Goal: Information Seeking & Learning: Find specific page/section

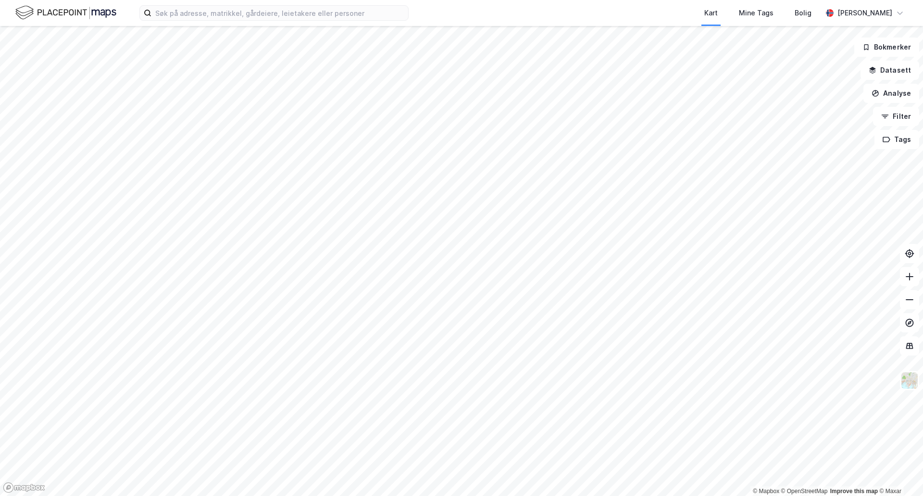
click at [242, 27] on div "Kart Mine Tags Bolig [PERSON_NAME] © Mapbox © OpenStreetMap Improve this map © …" at bounding box center [461, 248] width 923 height 496
click at [242, 22] on div "Kart Mine Tags Bolig [PERSON_NAME]" at bounding box center [461, 13] width 923 height 26
click at [244, 18] on input at bounding box center [279, 13] width 257 height 14
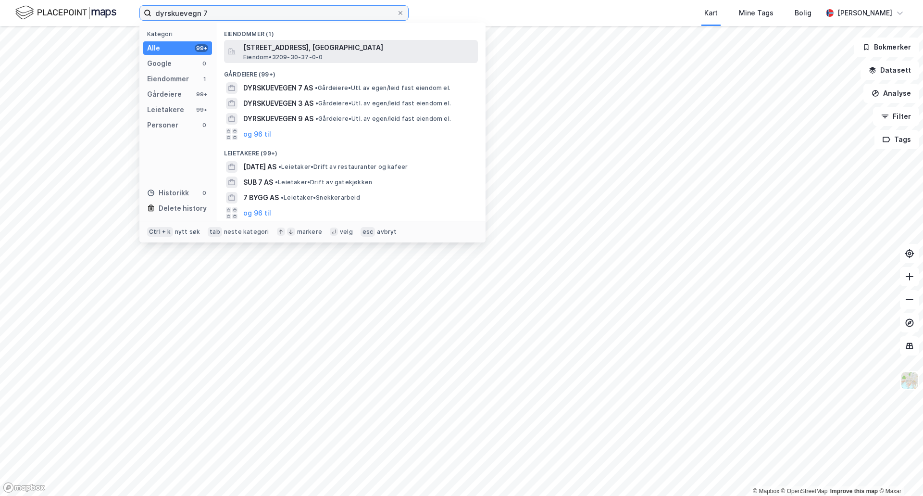
type input "dyrskuevegn 7"
click at [237, 46] on div "[STREET_ADDRESS], ULLENSAKER Eiendom • 3209-30-37-0-0" at bounding box center [351, 51] width 254 height 23
